Goal: Information Seeking & Learning: Learn about a topic

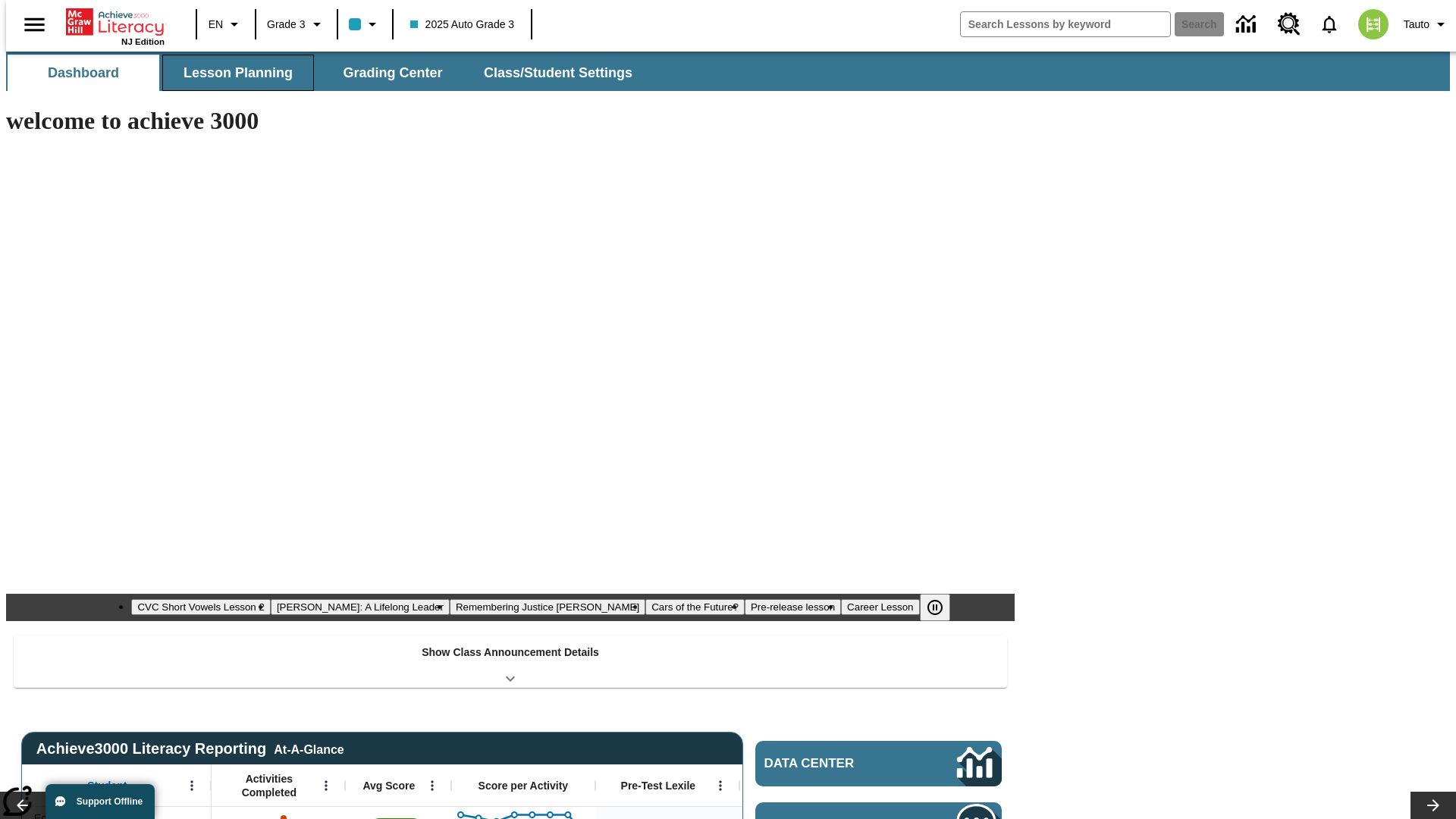
click at [232, 73] on span "Lesson Planning" at bounding box center [238, 73] width 109 height 17
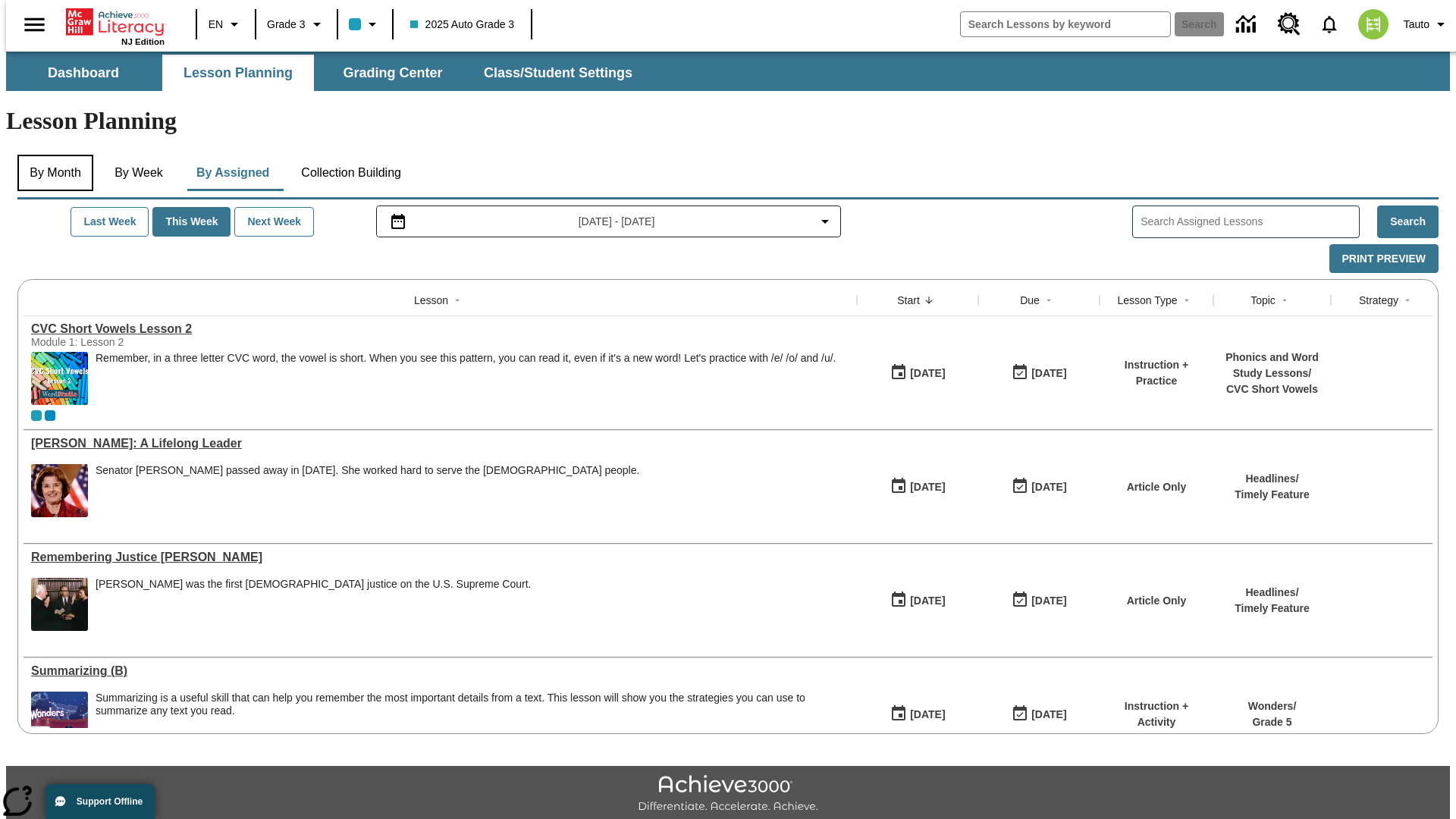
click at [51, 155] on button "By Month" at bounding box center [55, 173] width 76 height 36
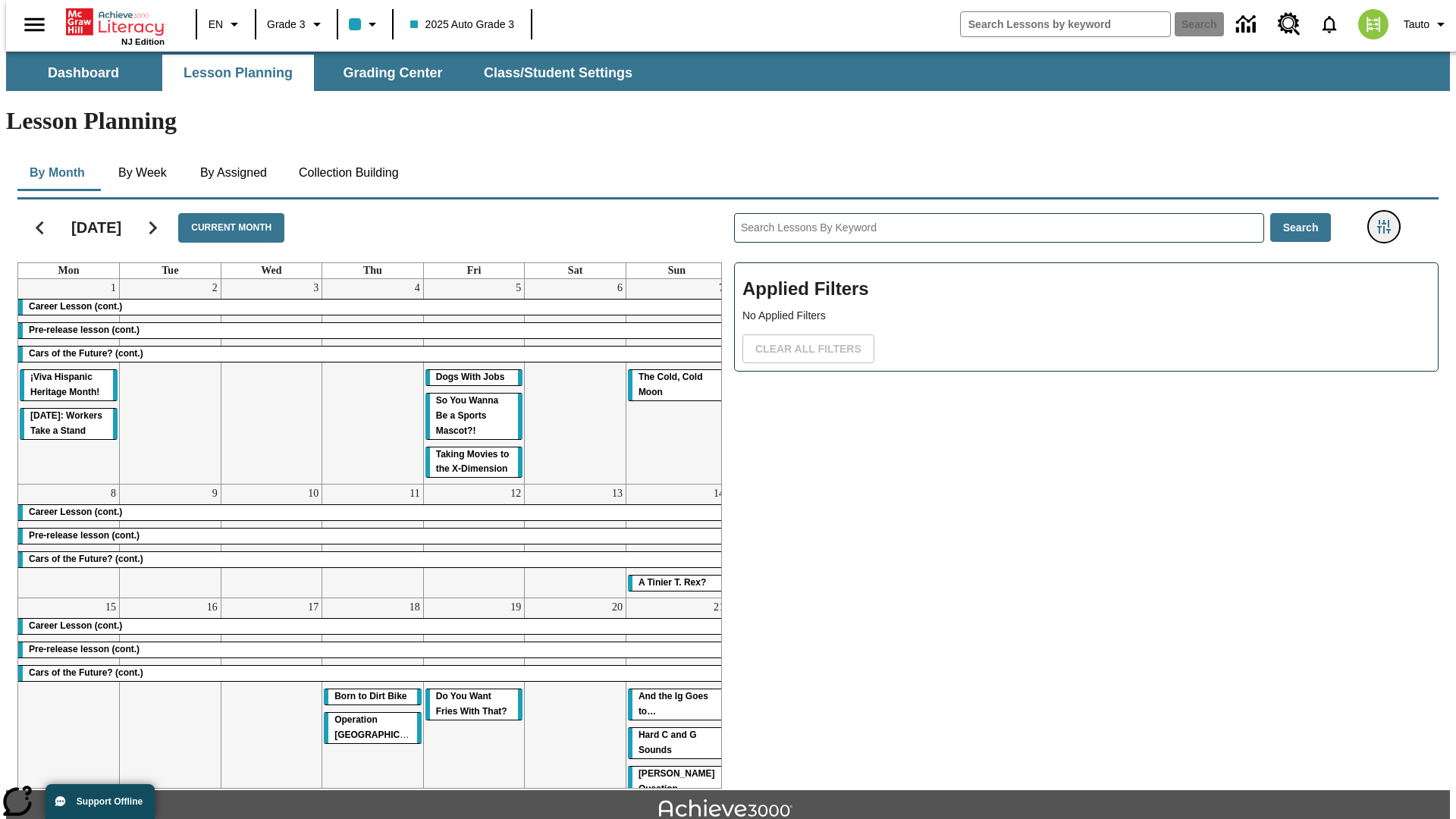
click at [1389, 220] on icon "Filters Side menu" at bounding box center [1384, 226] width 14 height 14
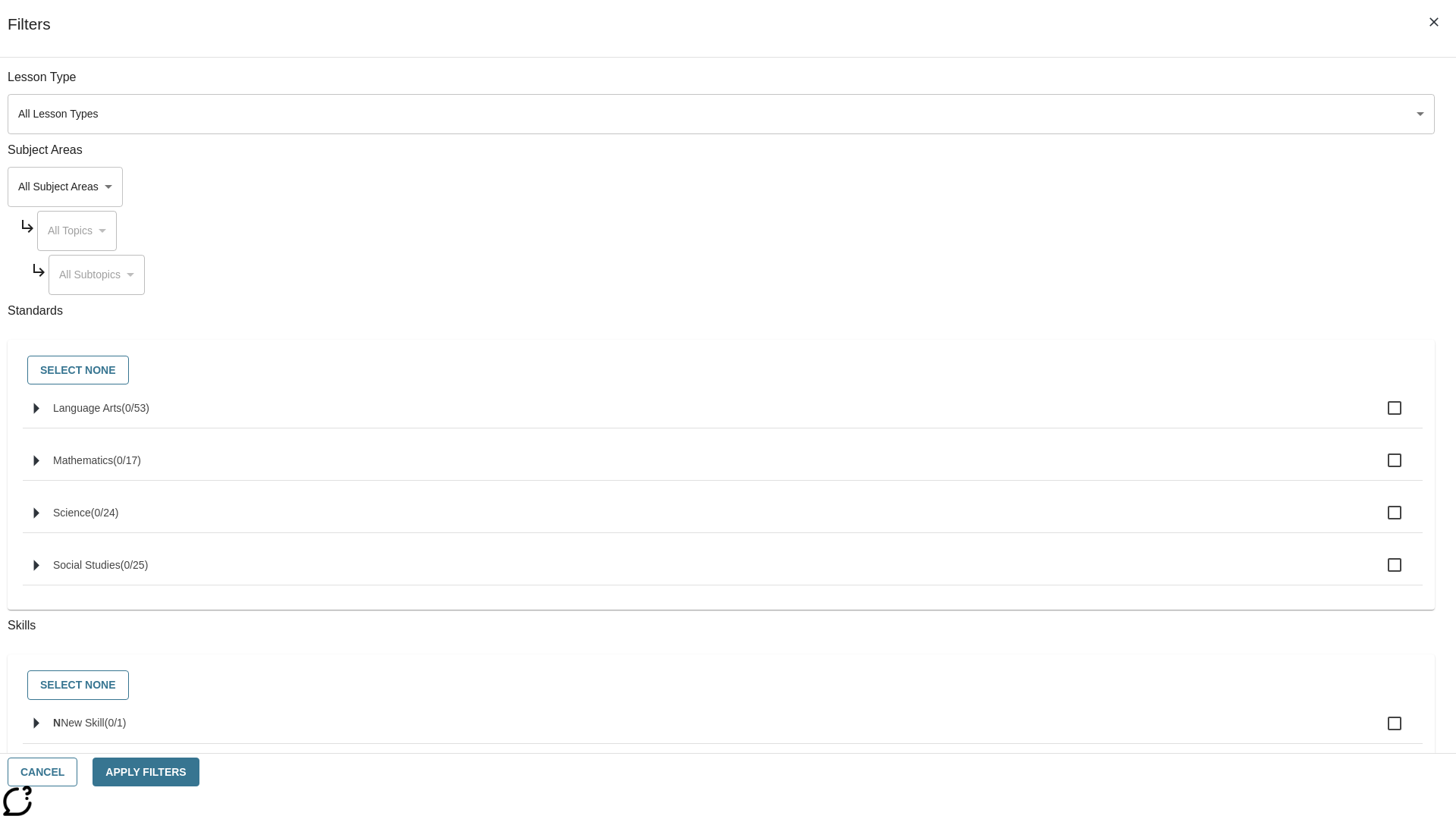
click at [1092, 114] on body "Skip to main content [GEOGRAPHIC_DATA] Edition EN Grade 3 2025 Auto Grade 3 Sea…" at bounding box center [728, 469] width 1444 height 836
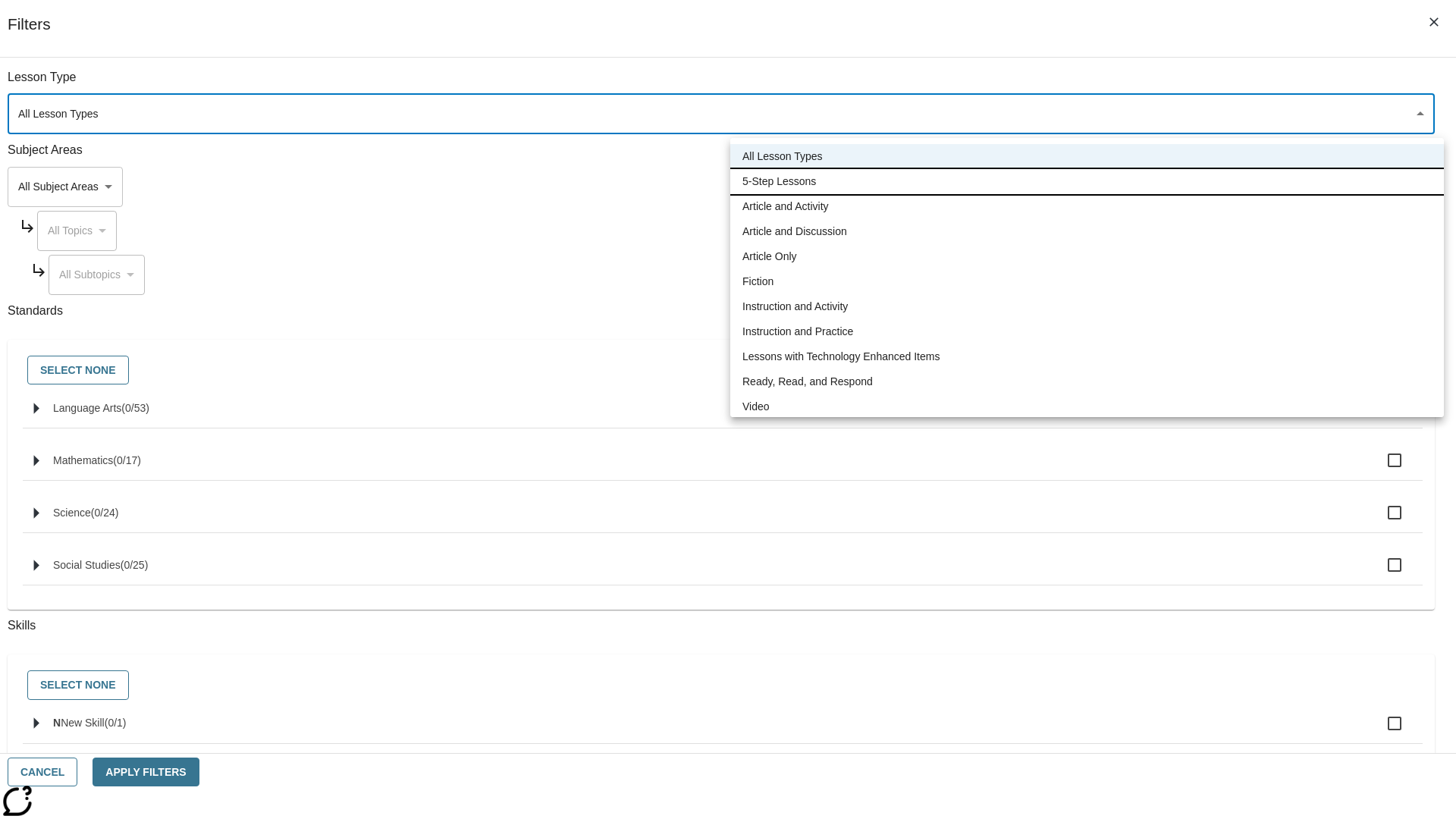
click at [1087, 181] on li "5-Step Lessons" at bounding box center [1087, 182] width 714 height 25
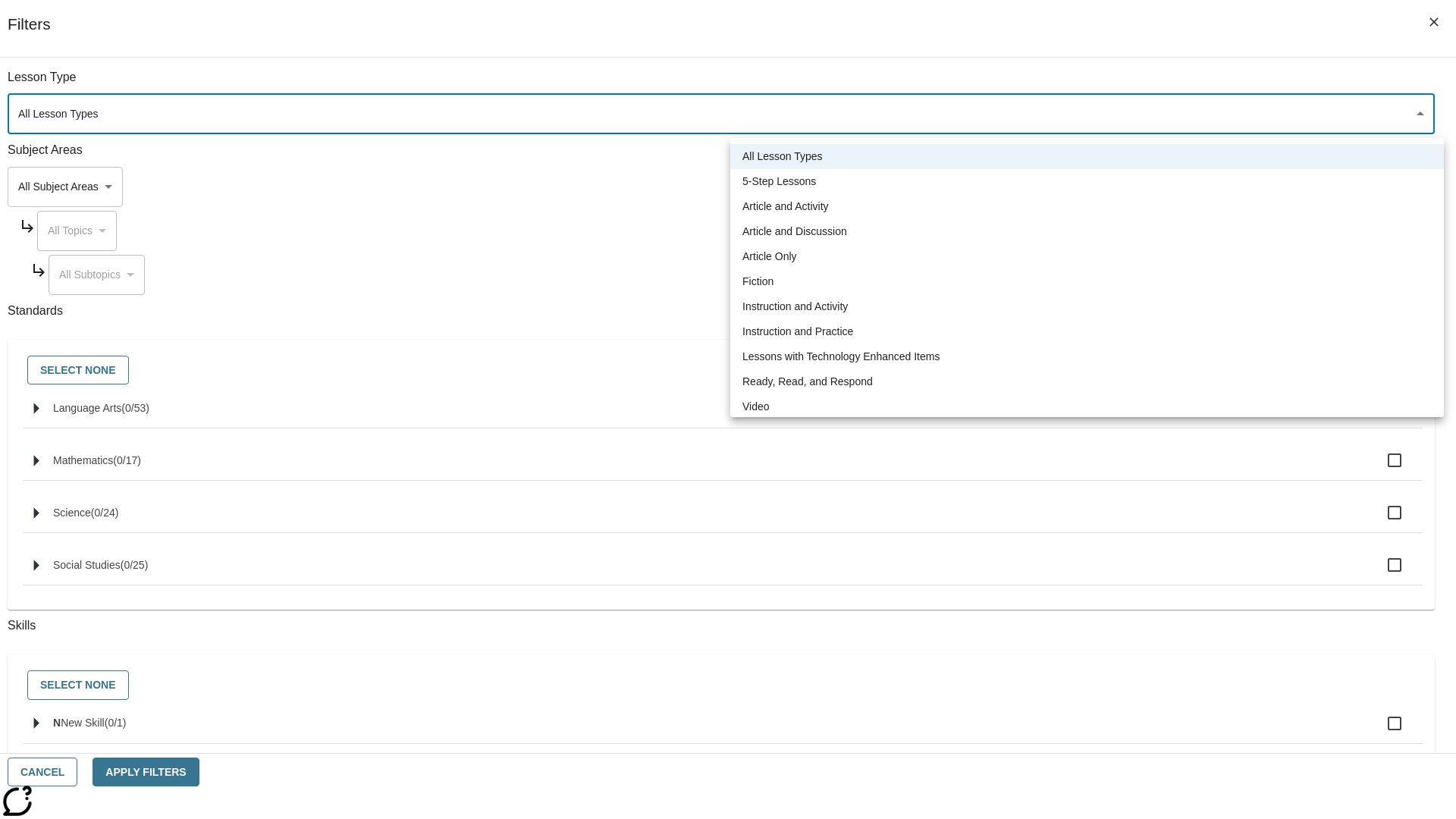
type input "1"
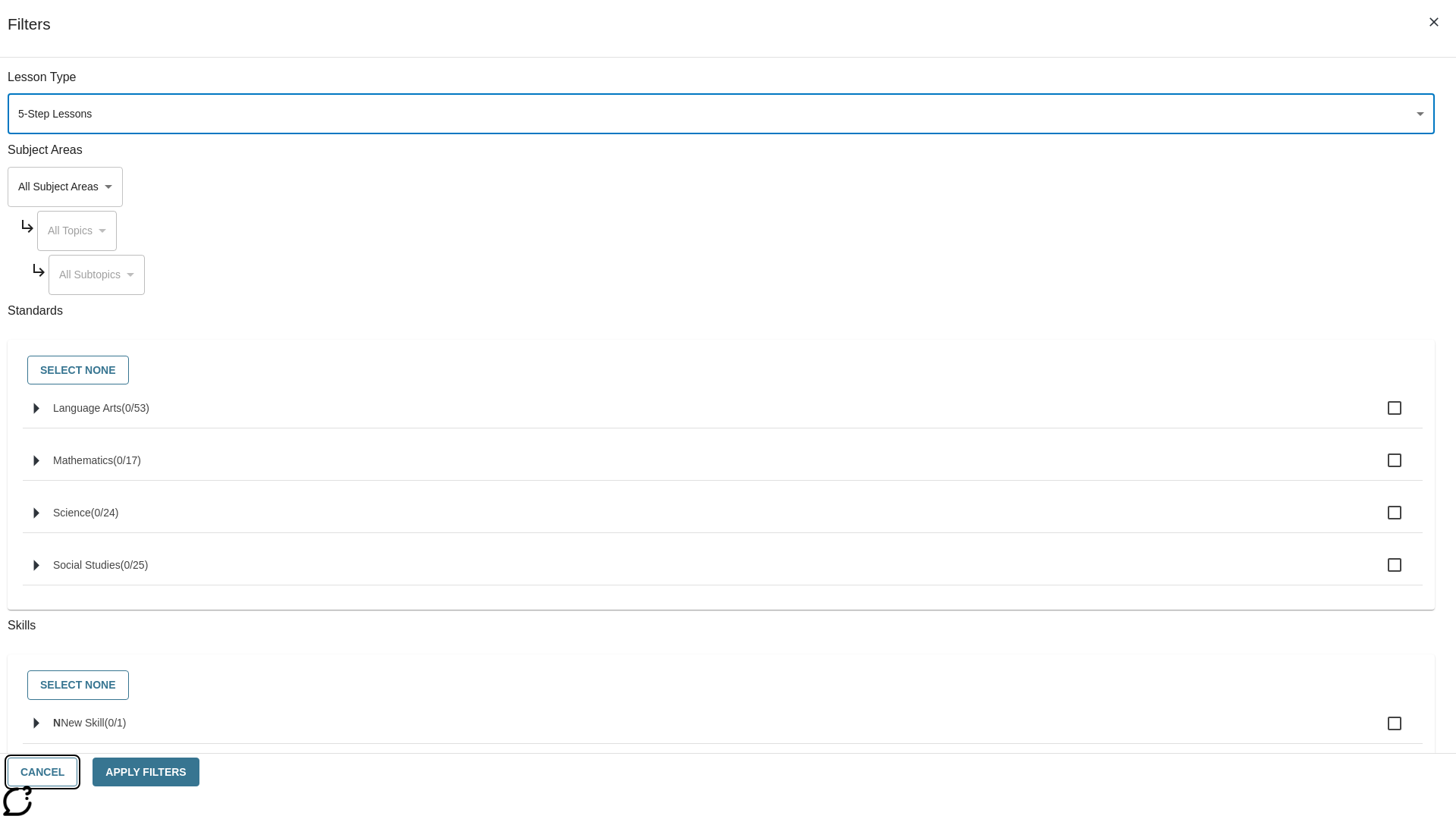
click at [78, 772] on button "Cancel" at bounding box center [42, 773] width 69 height 30
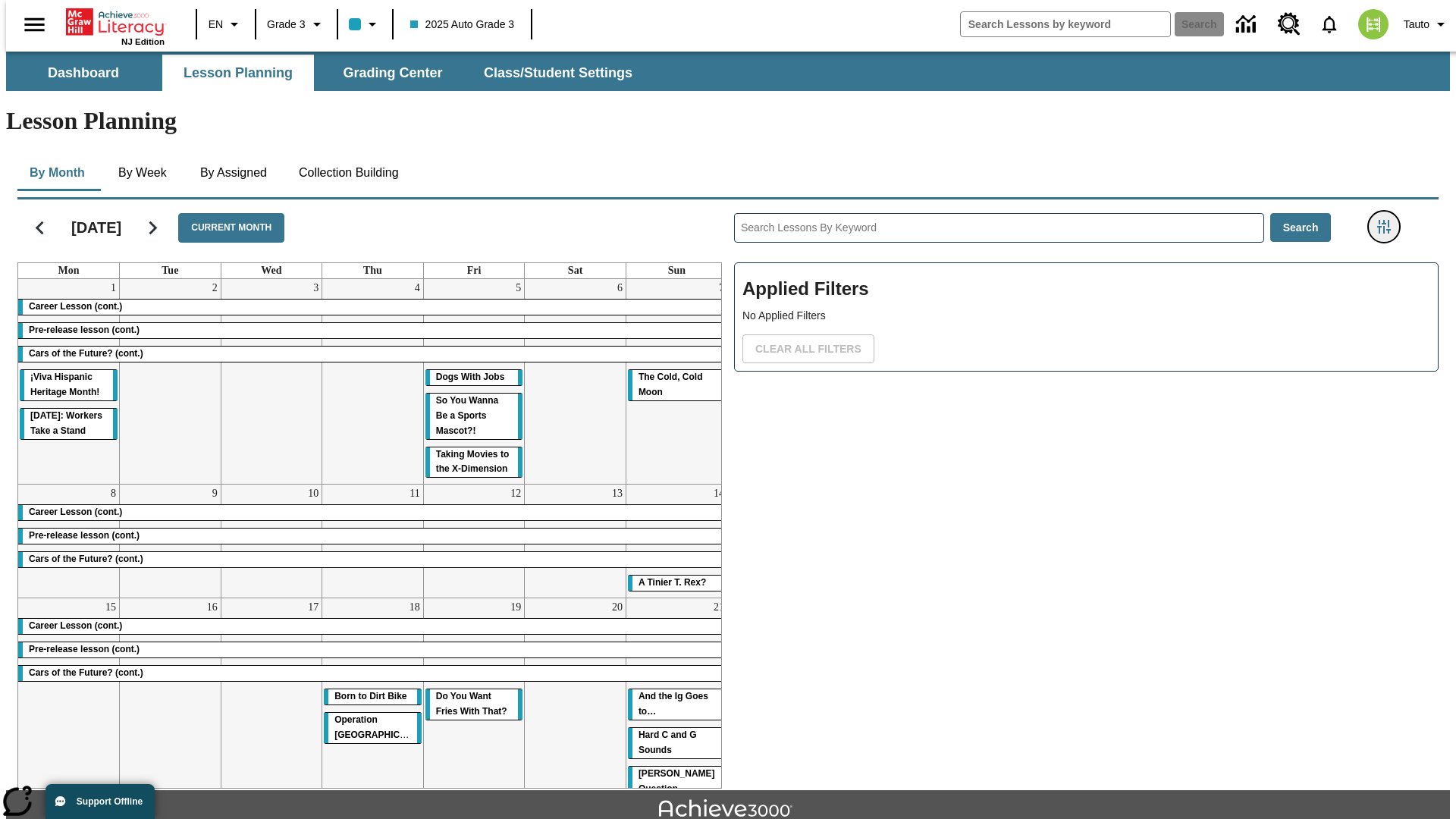
click at [1389, 220] on icon "Filters Side menu" at bounding box center [1384, 226] width 14 height 14
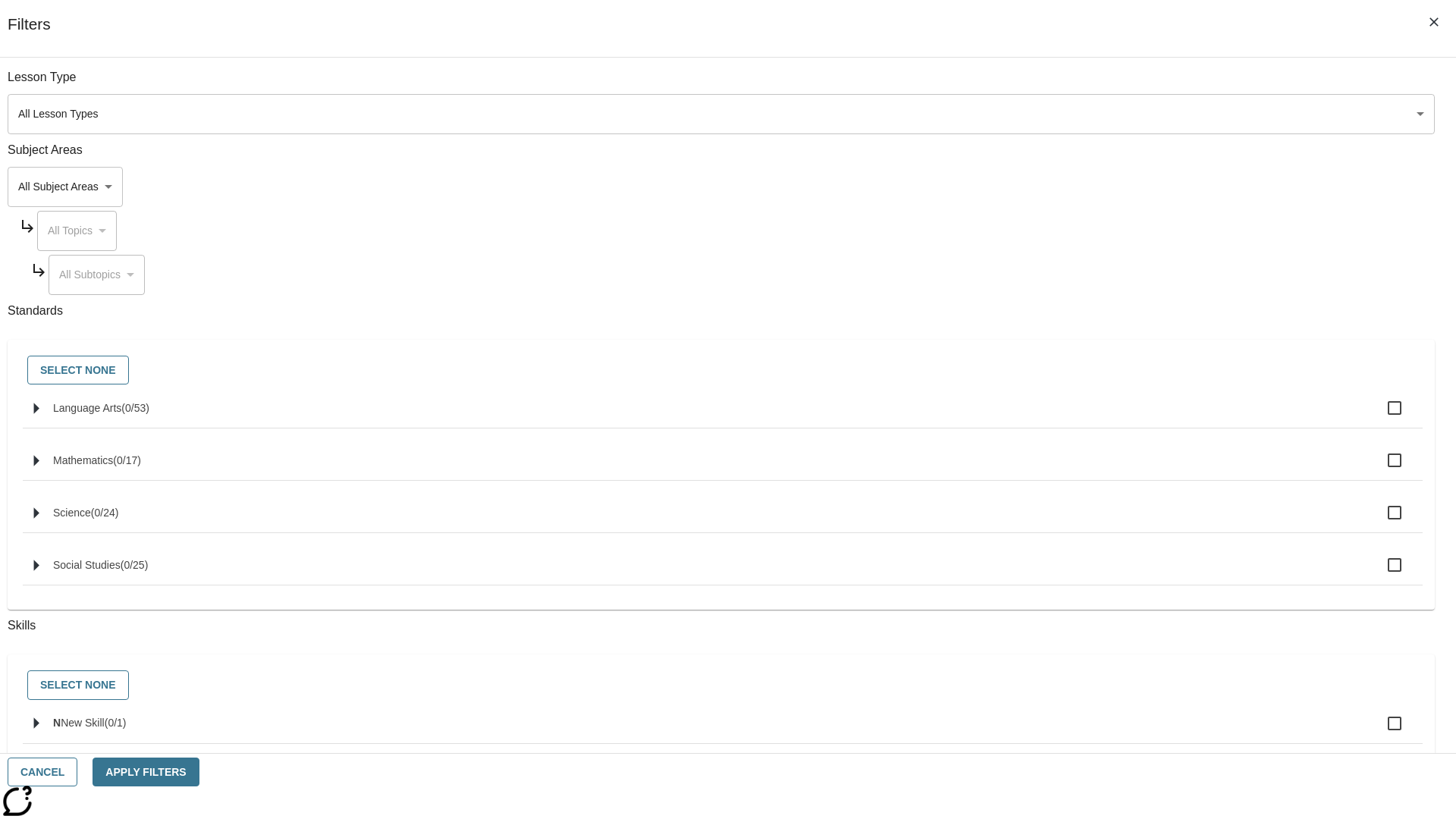
click at [1092, 114] on body "Skip to main content [GEOGRAPHIC_DATA] Edition EN Grade 3 2025 Auto Grade 3 Sea…" at bounding box center [728, 469] width 1444 height 836
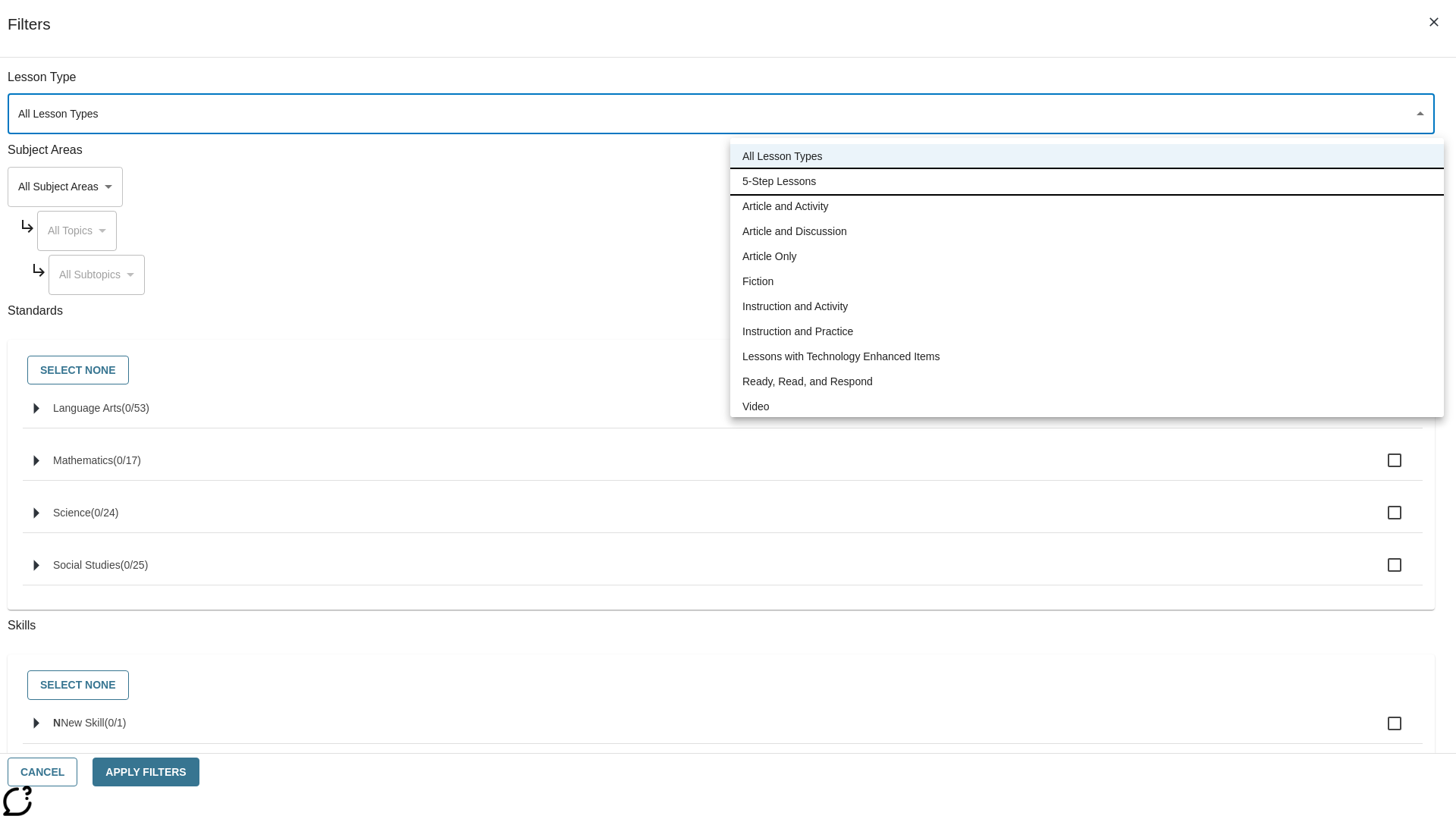
click at [1087, 181] on li "5-Step Lessons" at bounding box center [1087, 182] width 714 height 25
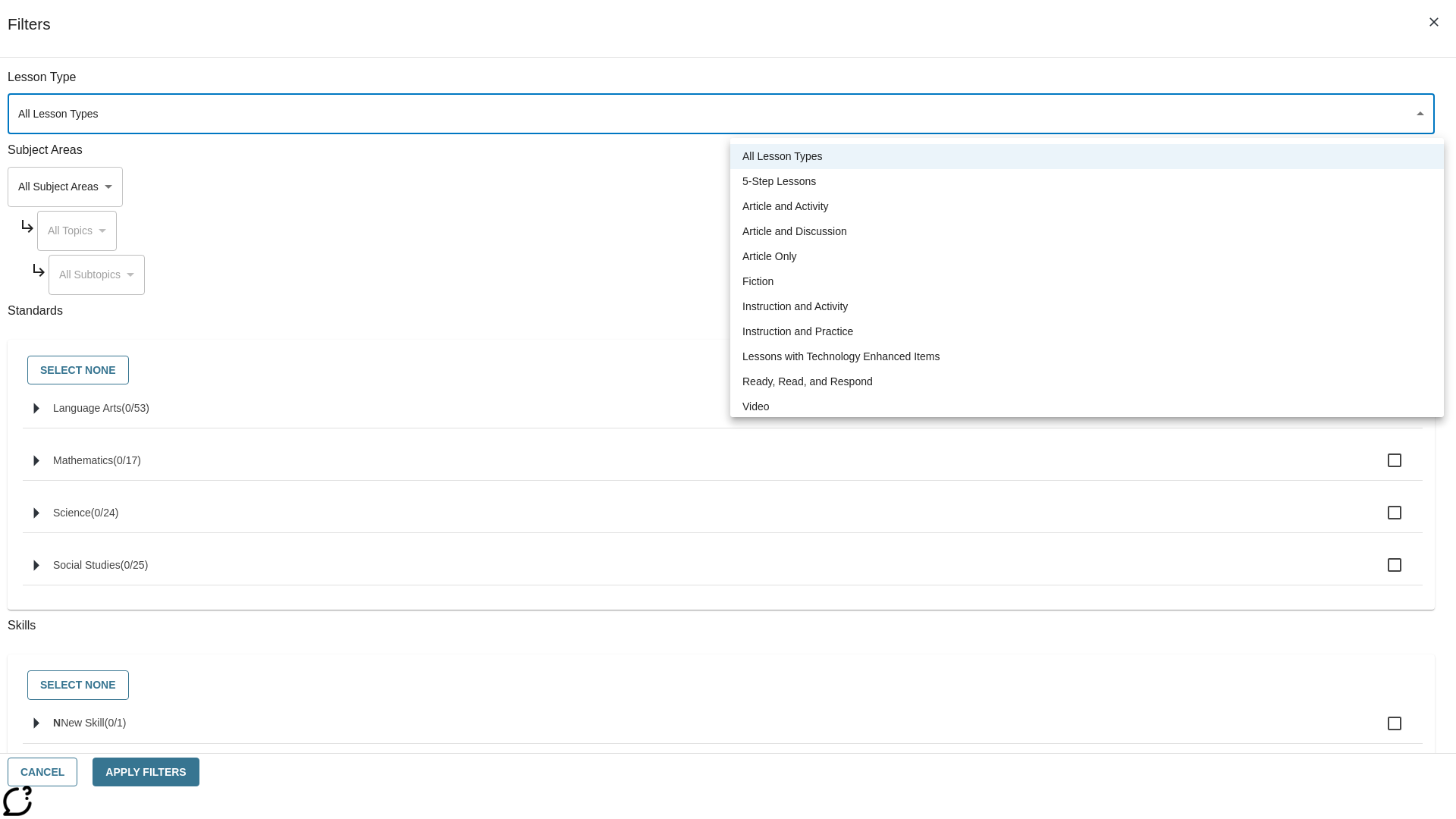
type input "1"
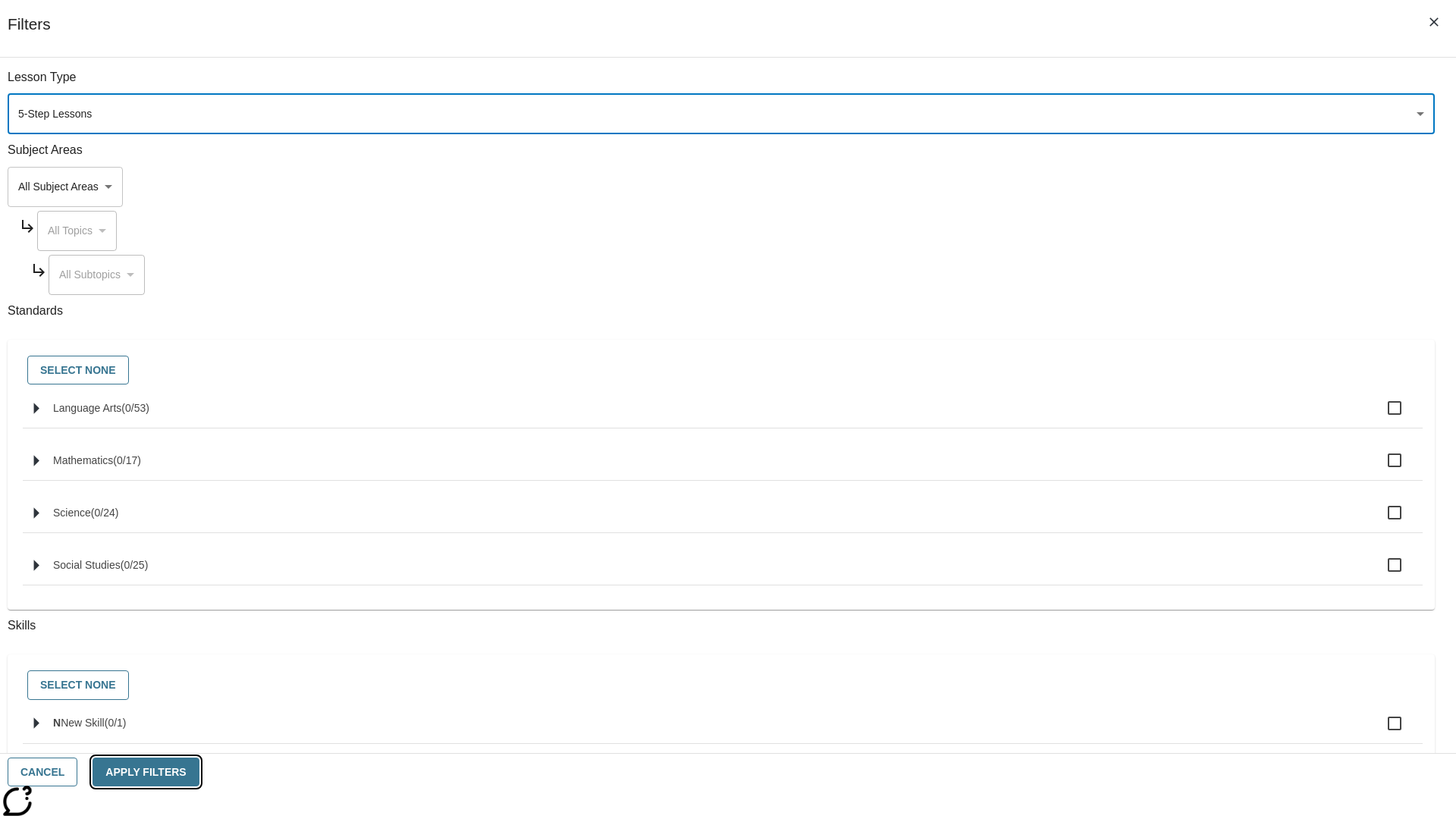
click at [199, 772] on button "Apply Filters" at bounding box center [145, 773] width 107 height 30
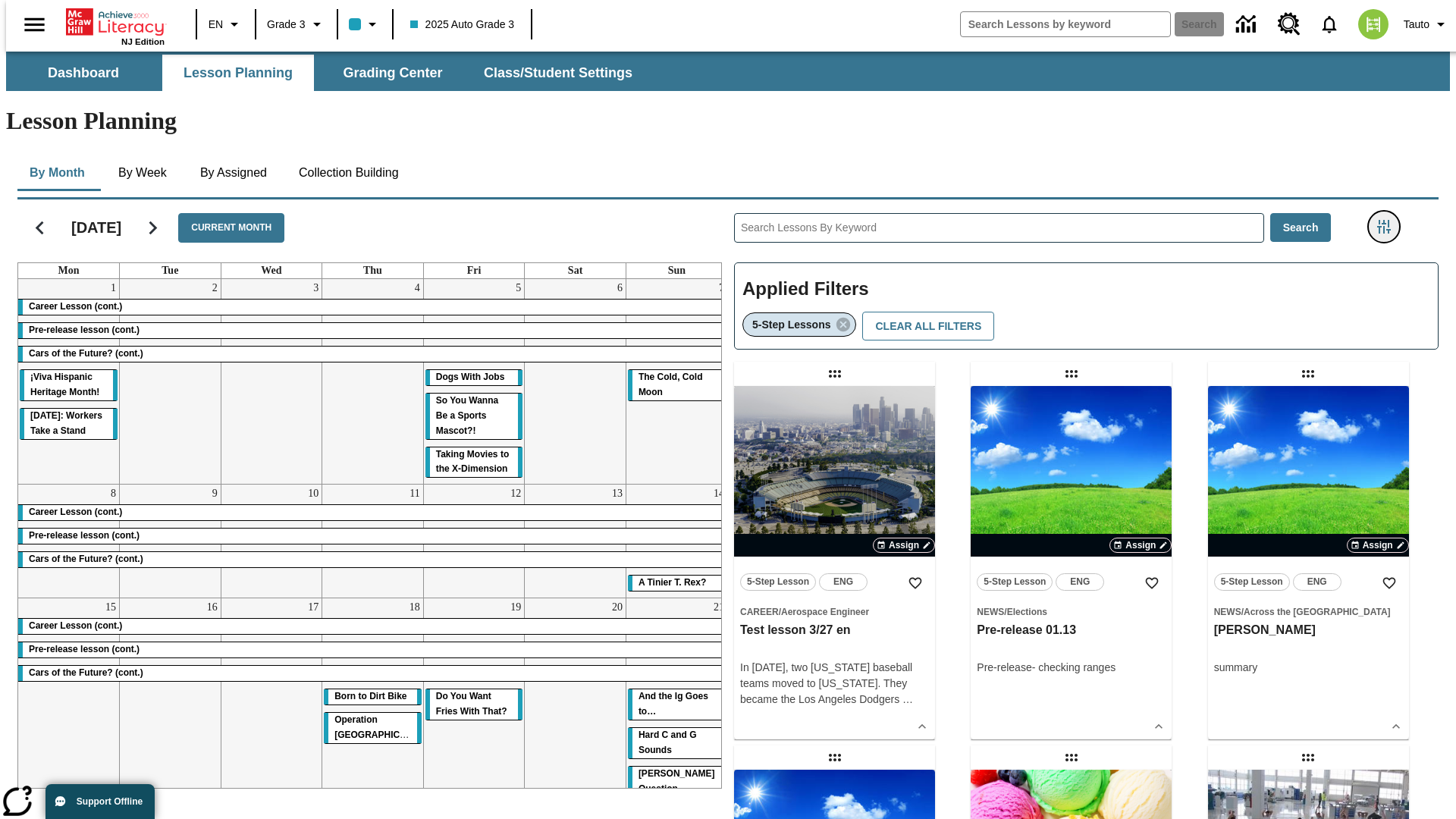
click at [1389, 220] on icon "Filters Side menu" at bounding box center [1384, 226] width 14 height 14
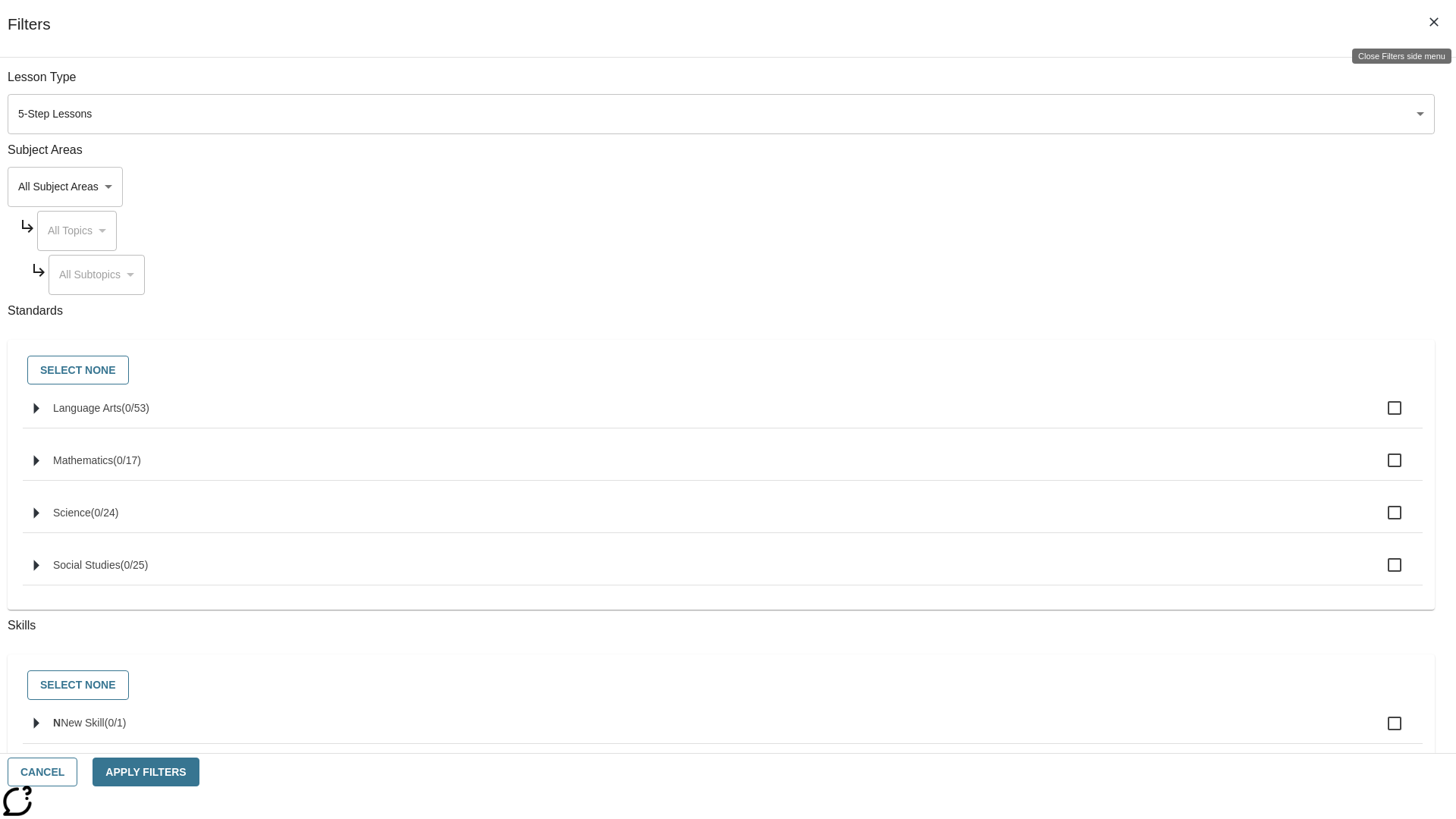
click at [1435, 22] on icon "Close Filters side menu" at bounding box center [1434, 21] width 9 height 9
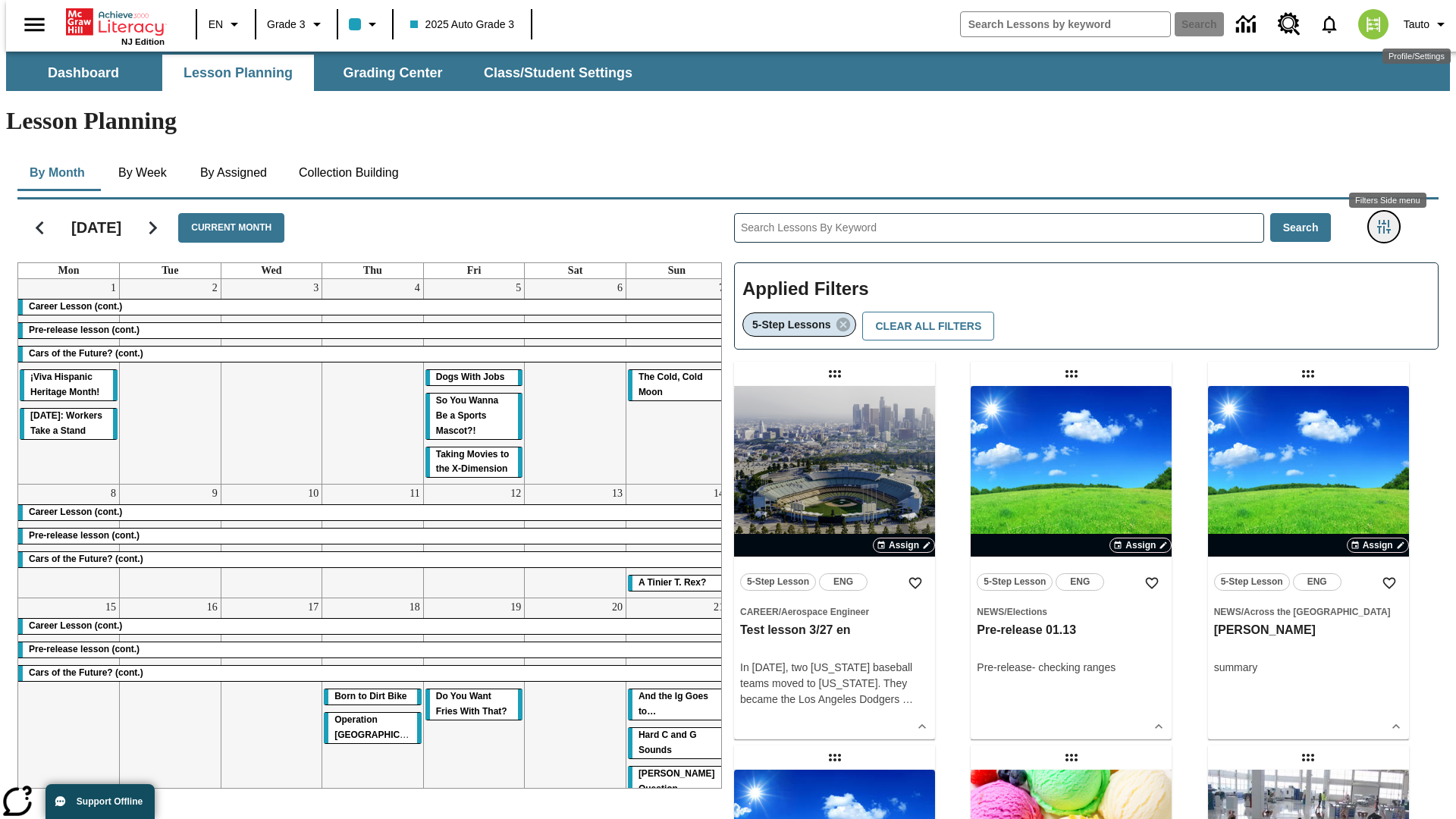
click at [1389, 220] on icon "Filters Side menu" at bounding box center [1384, 226] width 14 height 14
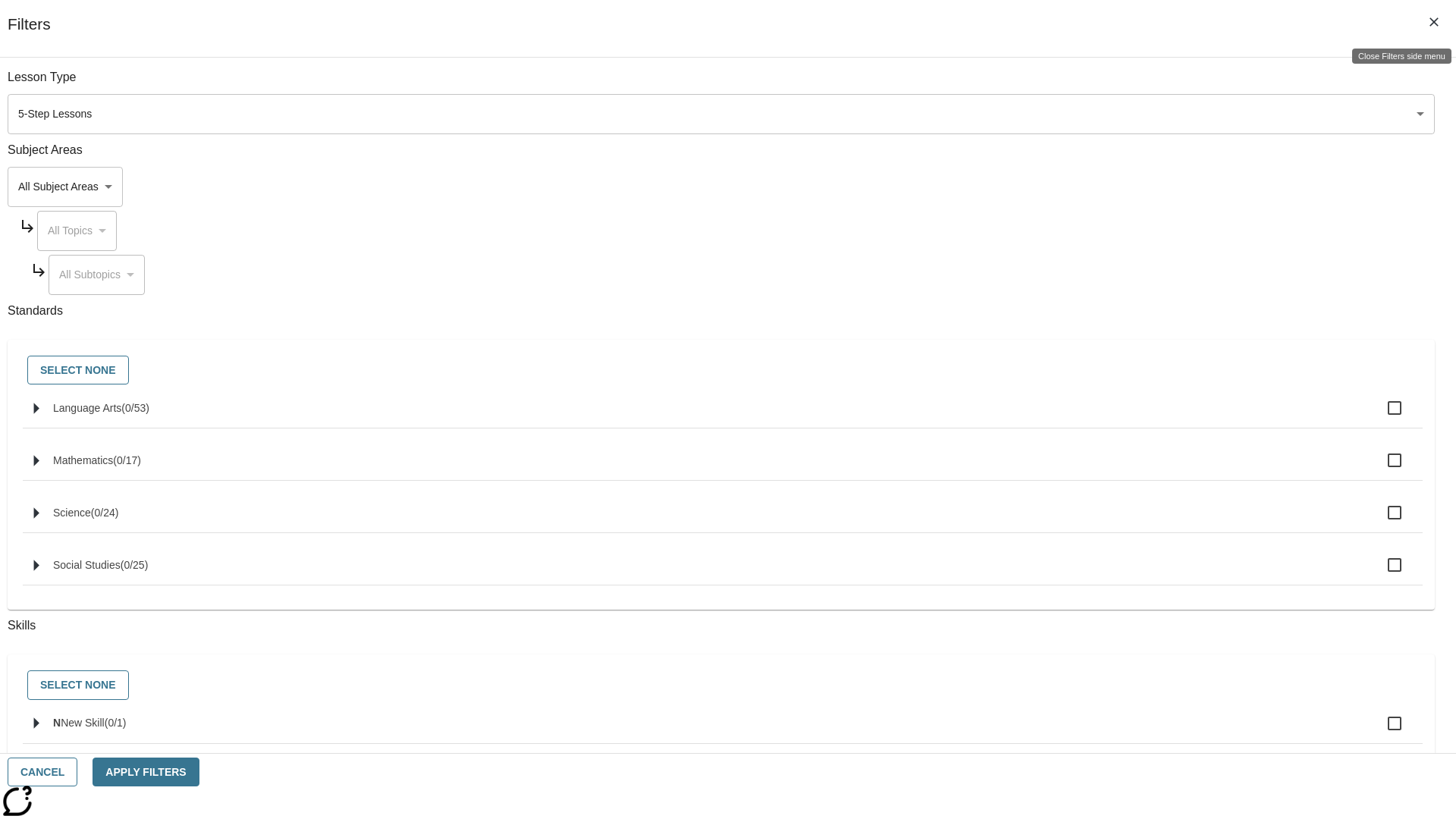
click at [1435, 22] on icon "Close Filters side menu" at bounding box center [1434, 21] width 9 height 9
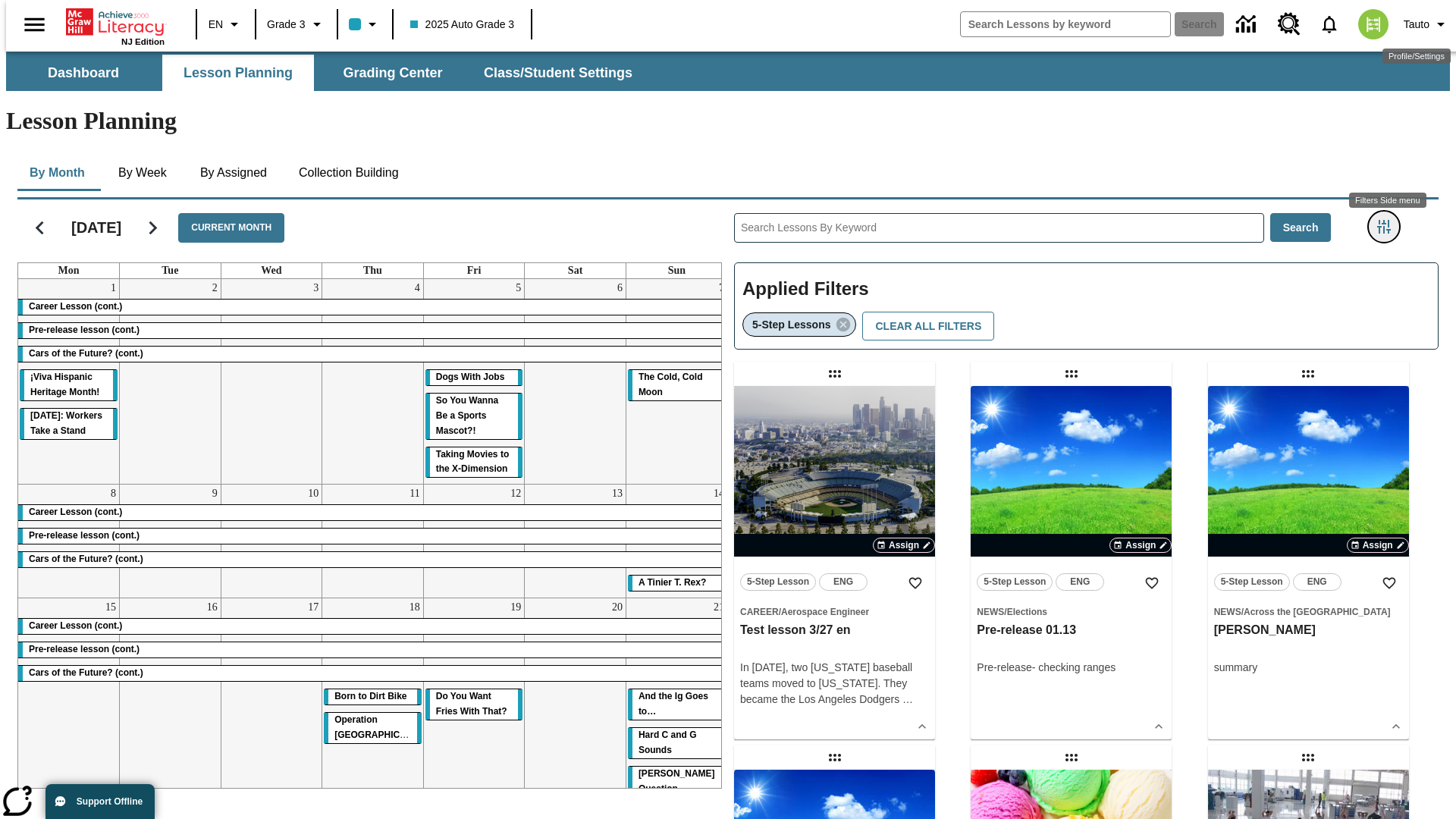
click at [1389, 220] on icon "Filters Side menu" at bounding box center [1384, 226] width 14 height 14
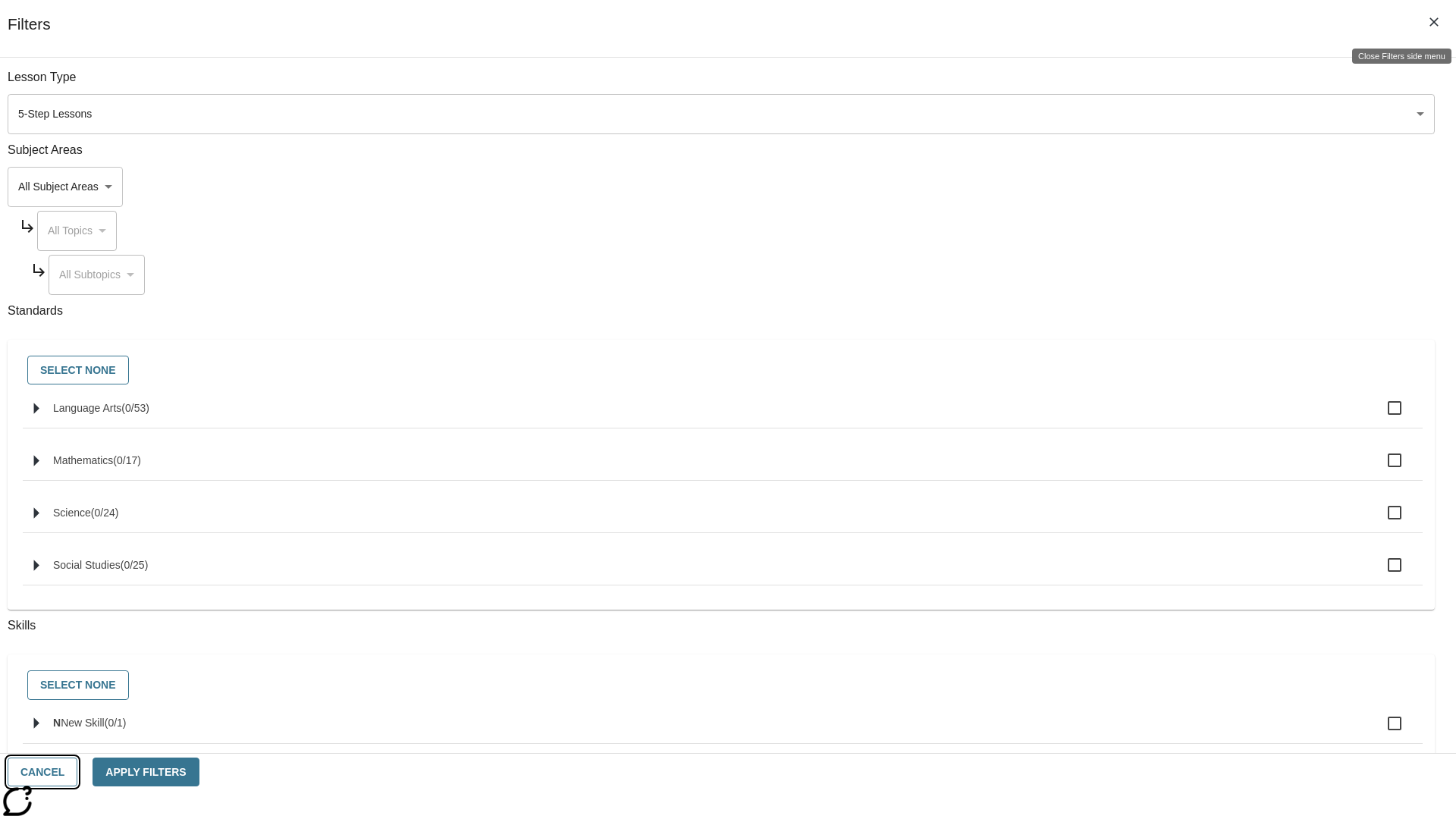
click at [78, 772] on button "Cancel" at bounding box center [42, 773] width 69 height 30
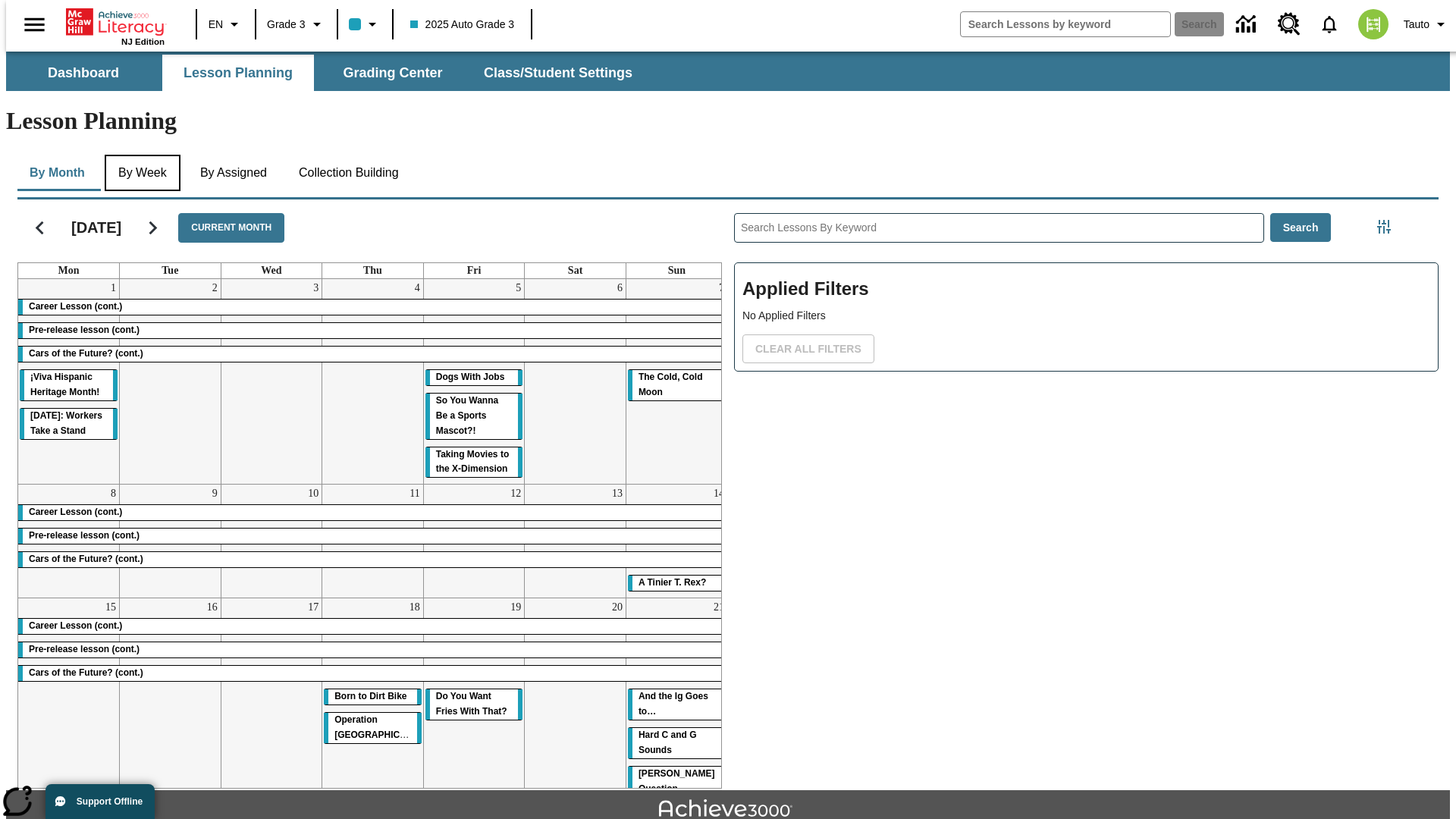
click at [140, 155] on button "By Week" at bounding box center [143, 173] width 76 height 36
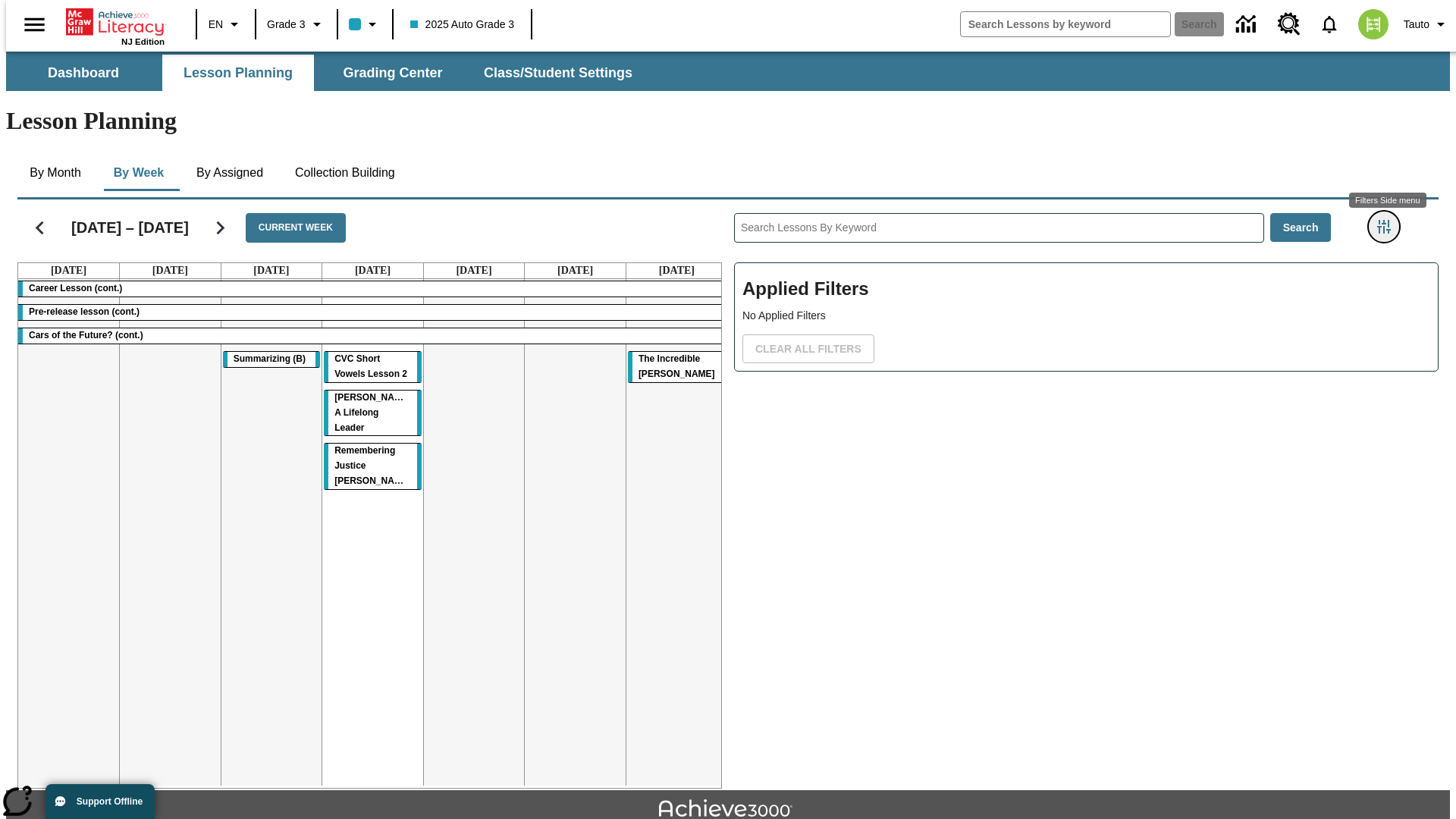
click at [1389, 220] on icon "Filters Side menu" at bounding box center [1384, 226] width 14 height 14
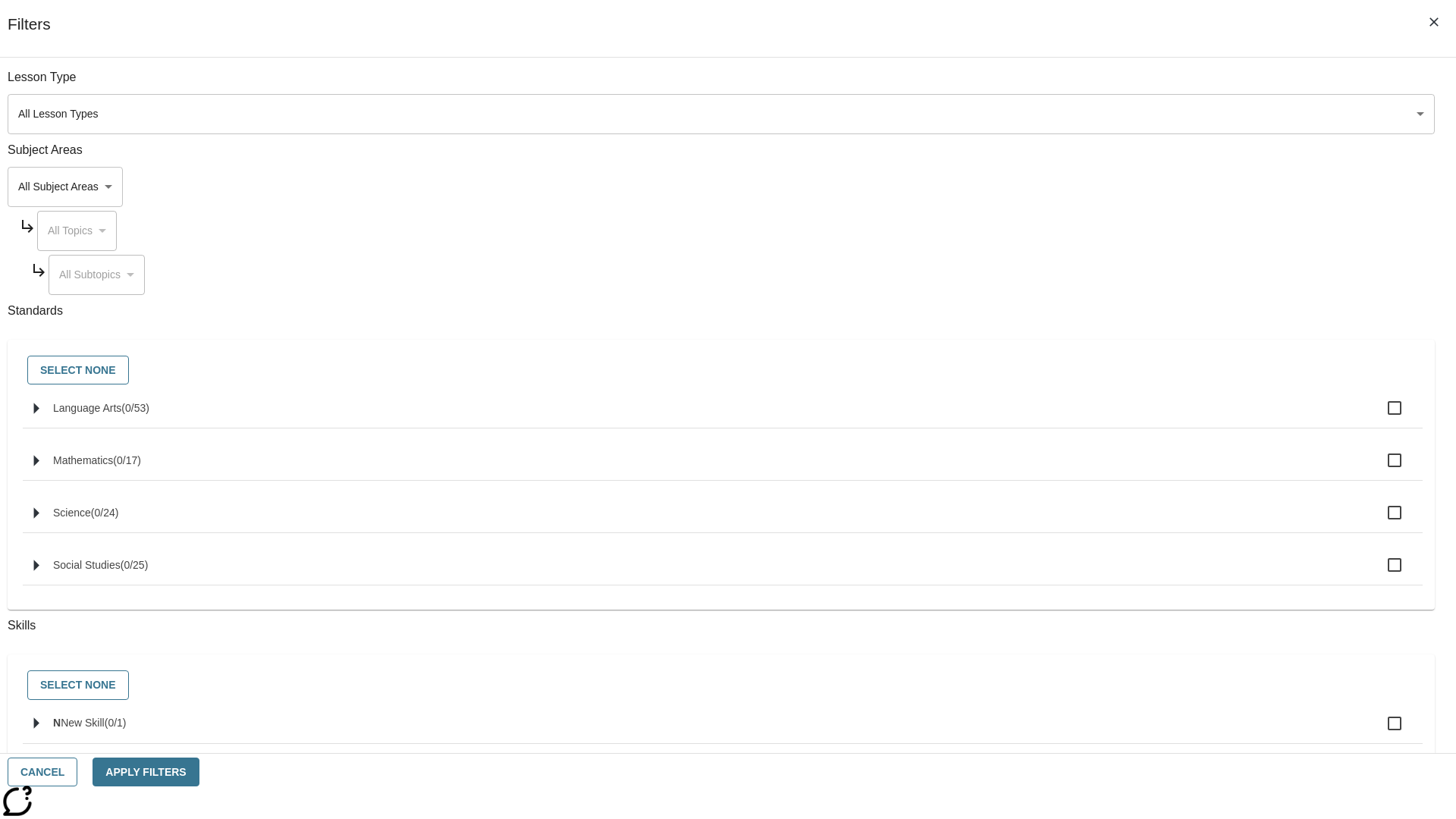
click at [1092, 114] on body "Skip to main content NJ Edition EN Grade 3 2025 Auto Grade 3 Search 0 Tauto Das…" at bounding box center [728, 469] width 1444 height 836
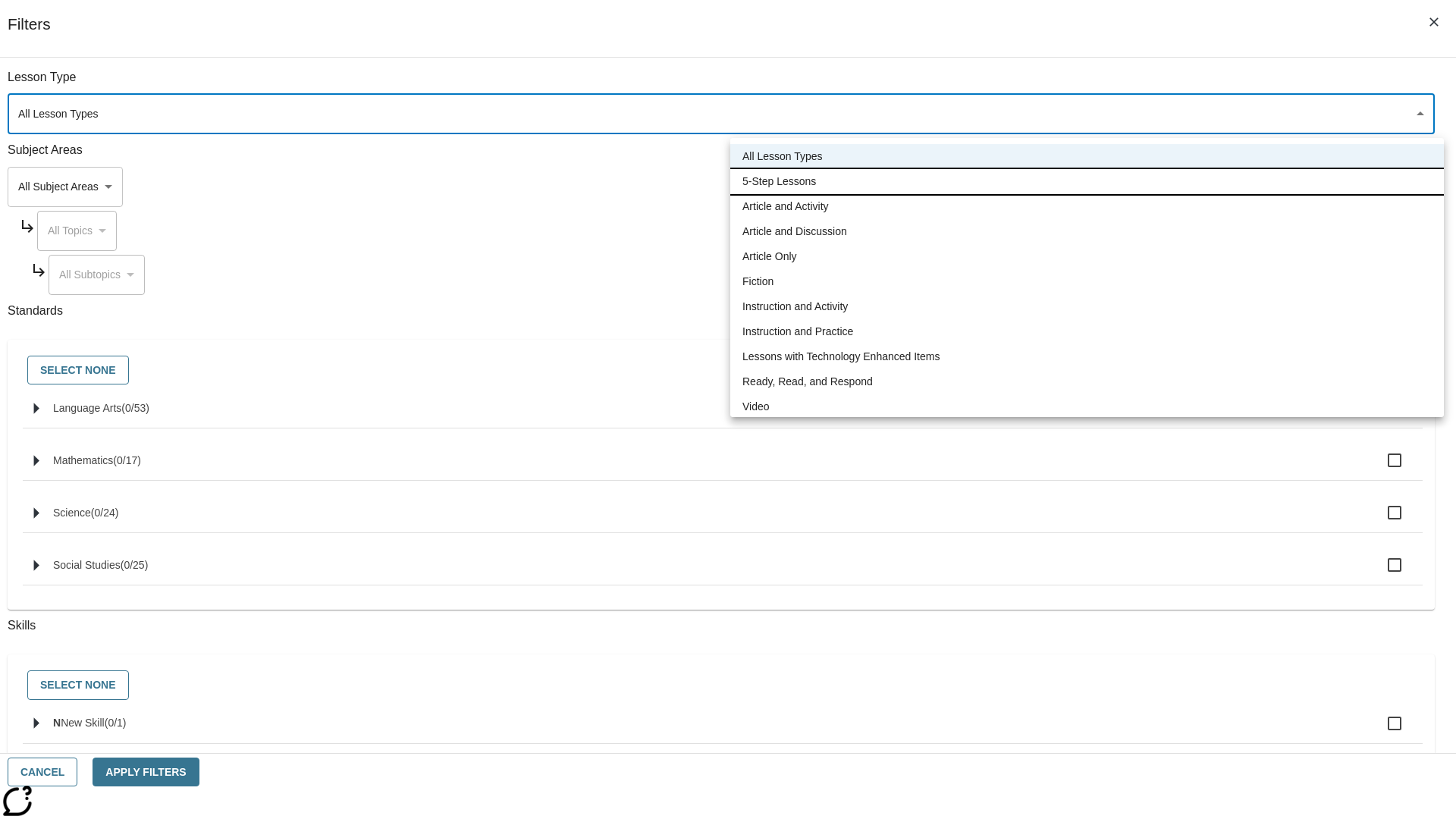
click at [1087, 181] on li "5-Step Lessons" at bounding box center [1087, 182] width 714 height 25
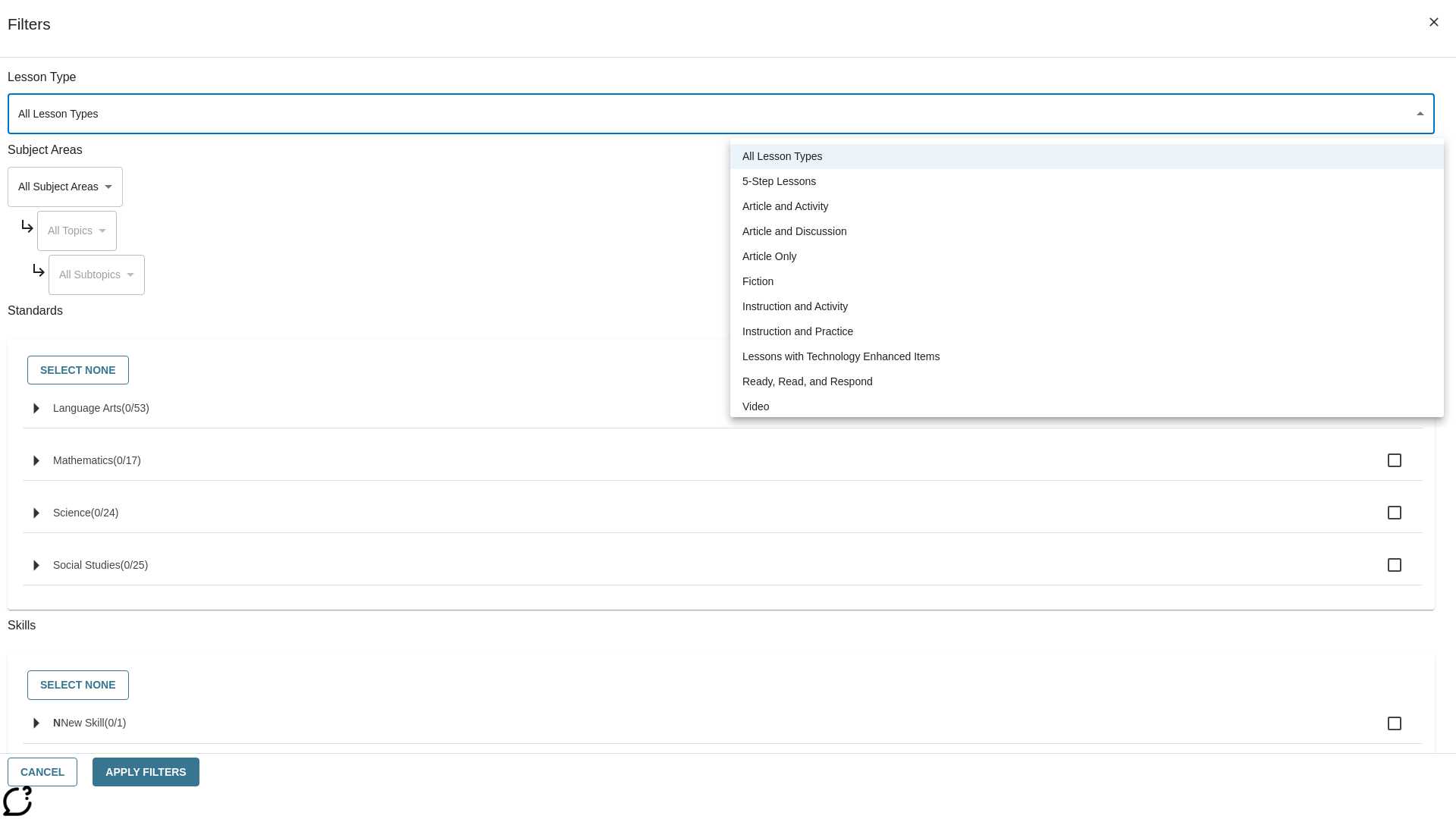
type input "1"
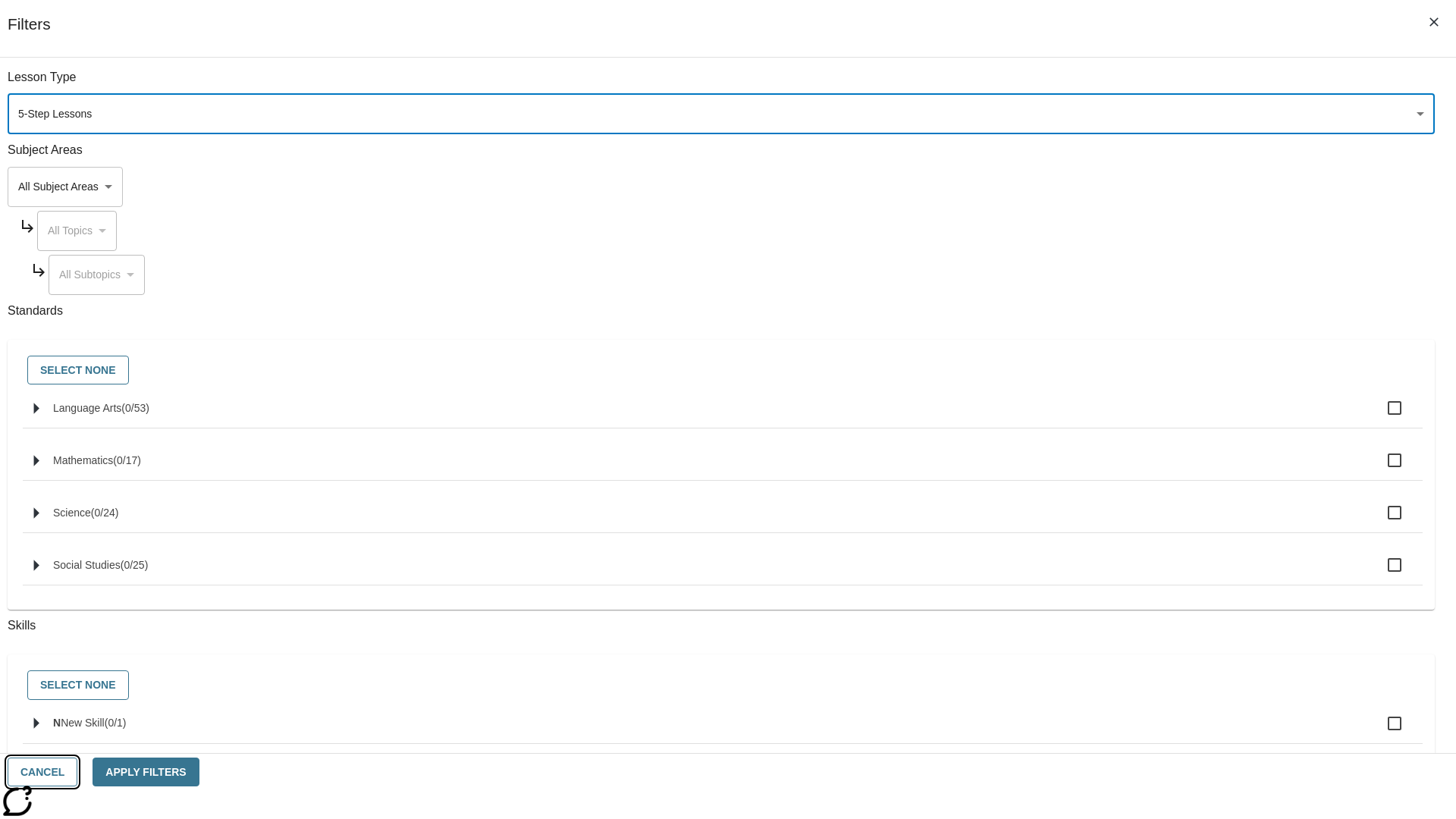
click at [78, 772] on button "Cancel" at bounding box center [42, 773] width 69 height 30
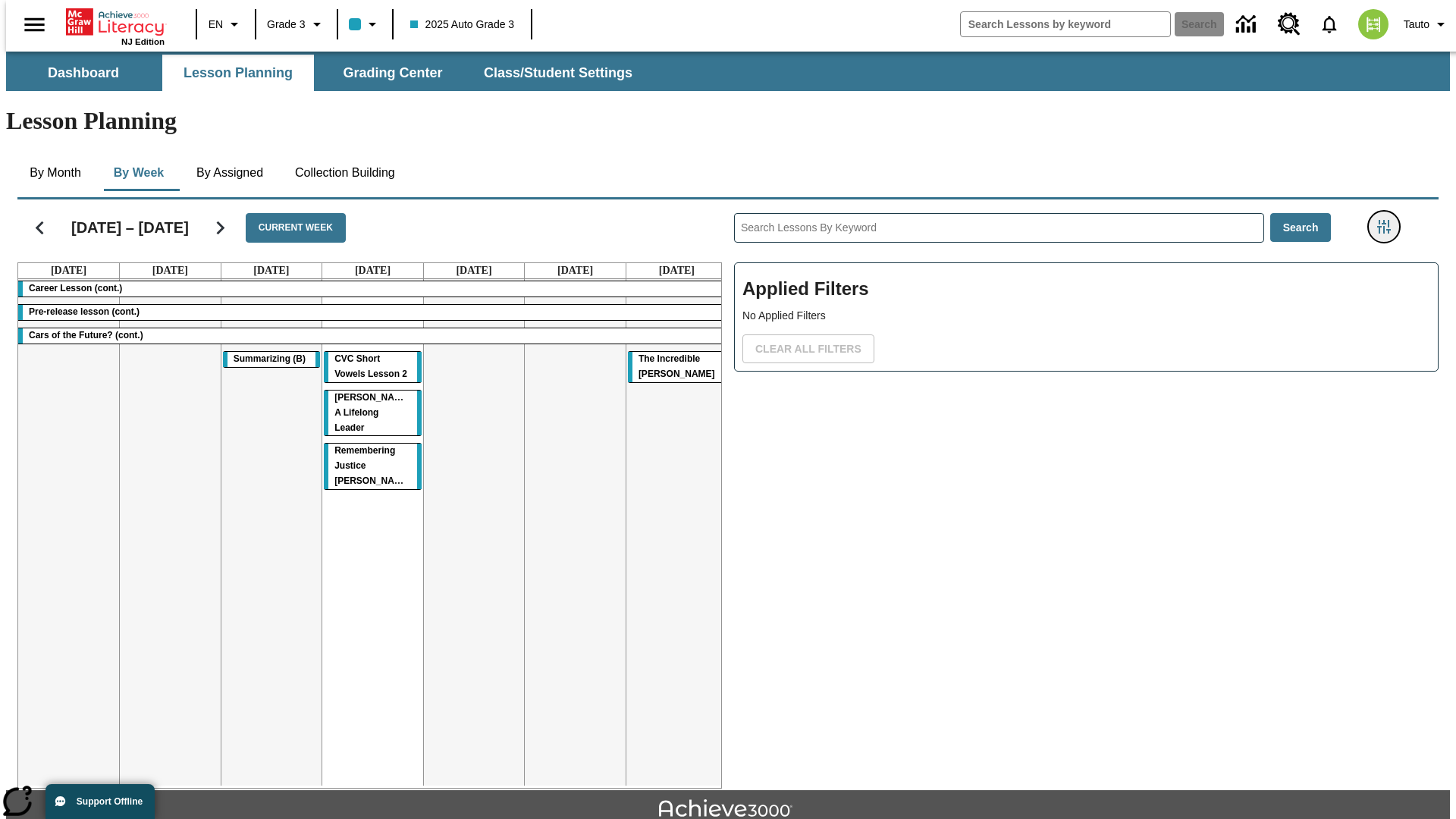
click at [1389, 220] on icon "Filters Side menu" at bounding box center [1384, 226] width 14 height 14
